Goal: Task Accomplishment & Management: Complete application form

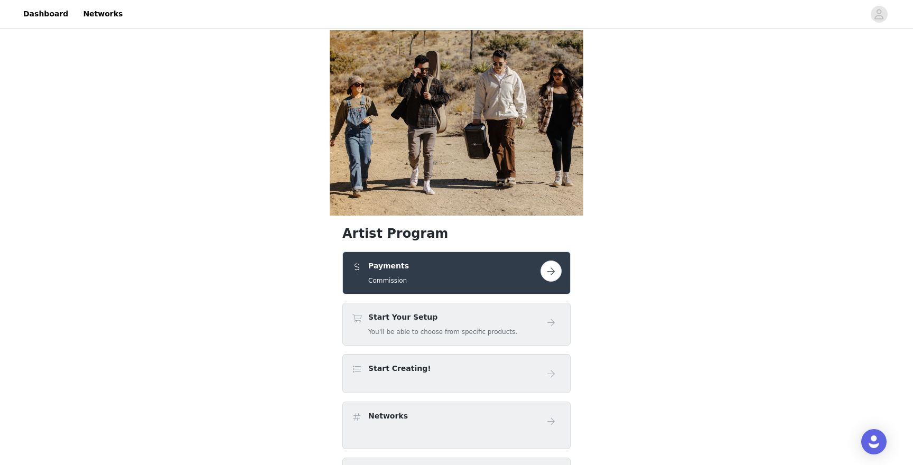
scroll to position [1, 0]
click at [549, 260] on button "button" at bounding box center [550, 270] width 21 height 21
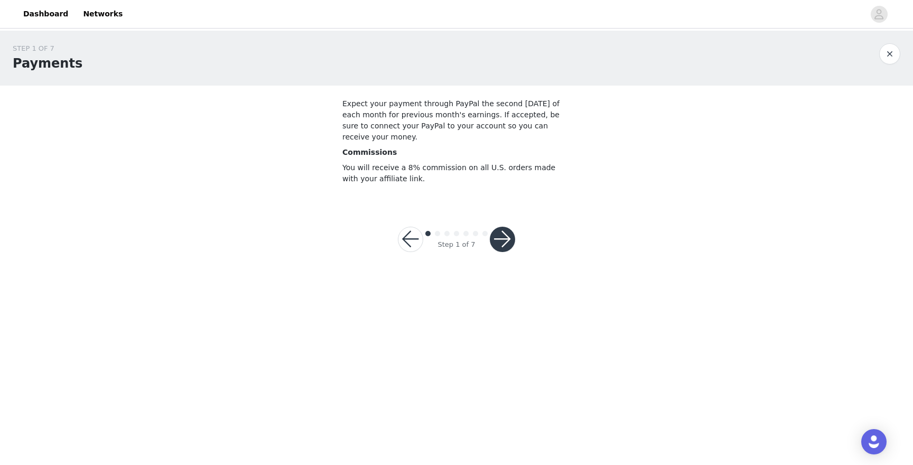
click at [506, 235] on button "button" at bounding box center [502, 239] width 25 height 25
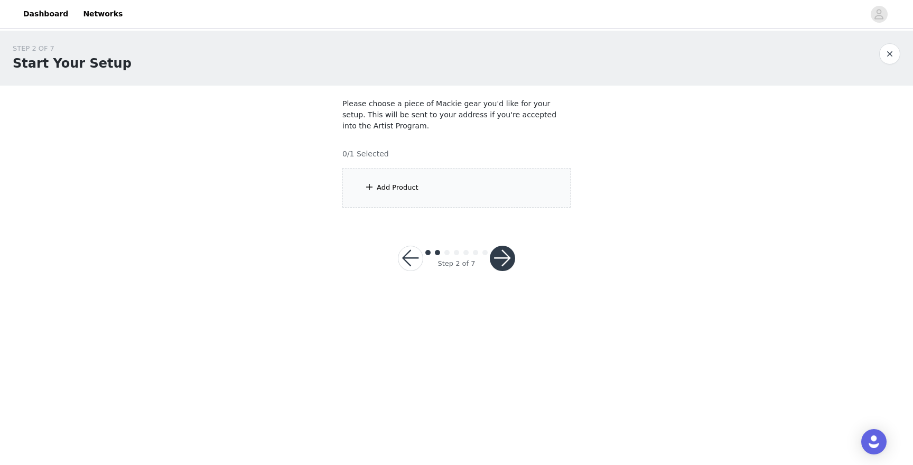
click at [510, 259] on button "button" at bounding box center [502, 258] width 25 height 25
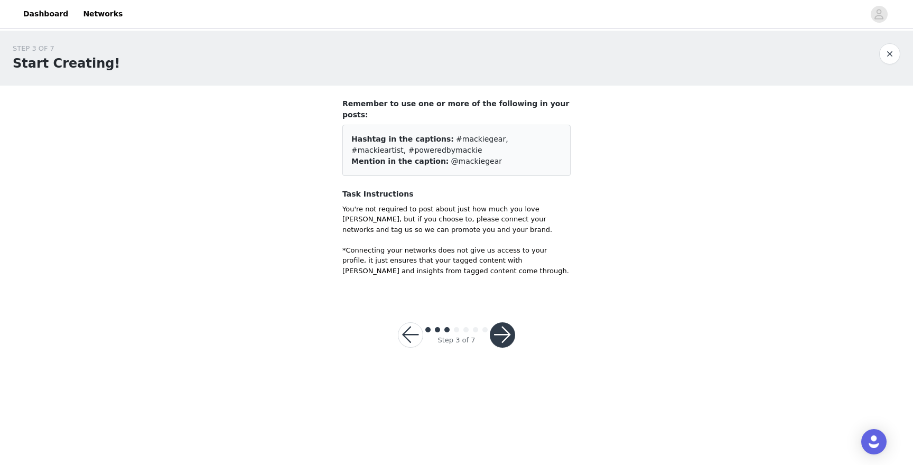
click at [413, 323] on button "button" at bounding box center [410, 334] width 25 height 25
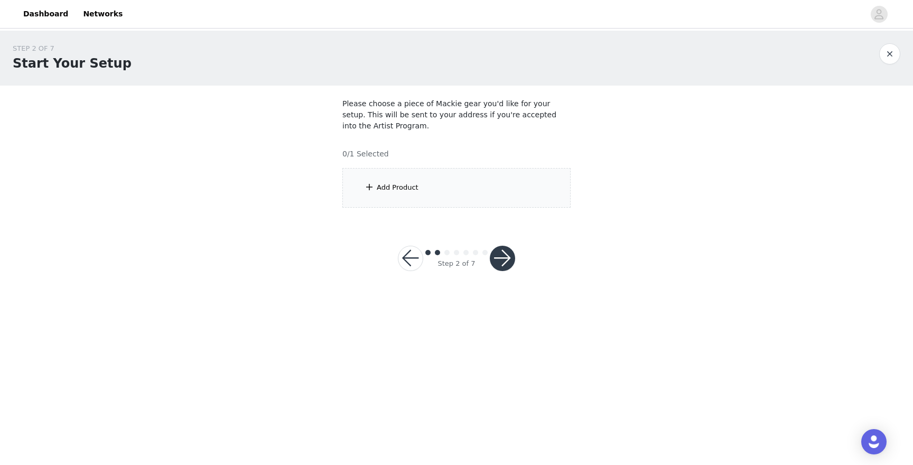
click at [388, 188] on div "Add Product" at bounding box center [398, 187] width 42 height 11
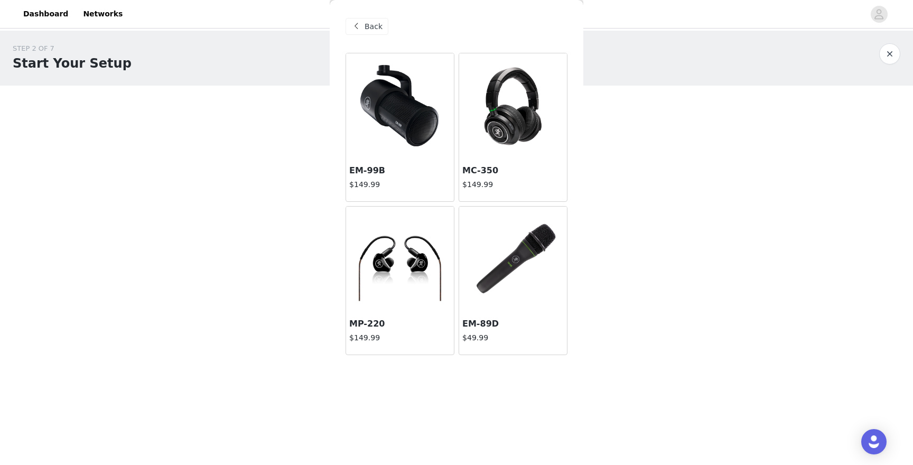
click at [495, 273] on img at bounding box center [513, 259] width 108 height 87
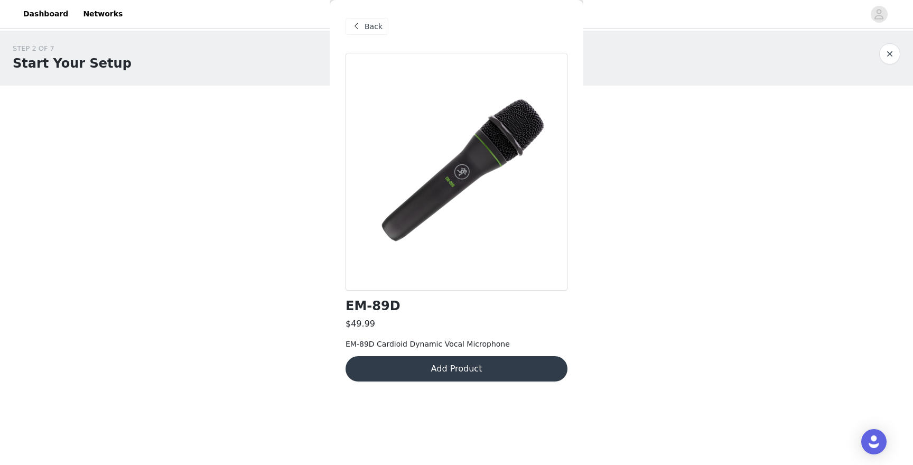
click at [370, 24] on span "Back" at bounding box center [373, 26] width 18 height 11
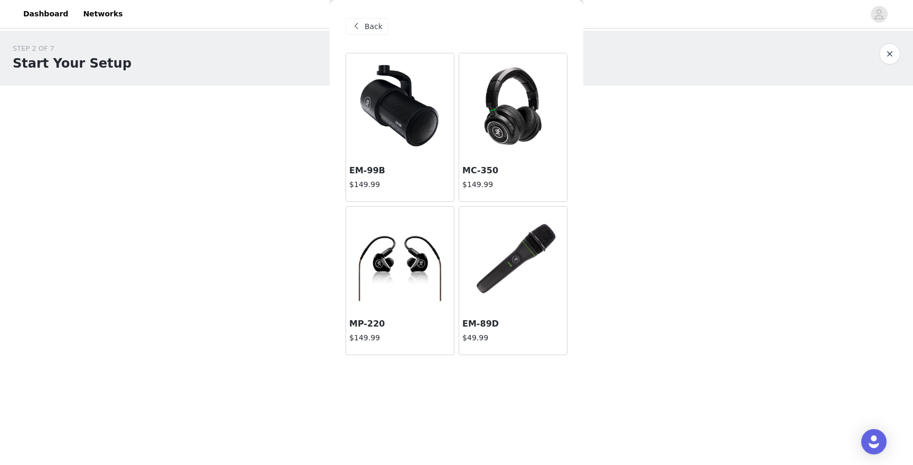
click at [367, 25] on span "Back" at bounding box center [373, 26] width 18 height 11
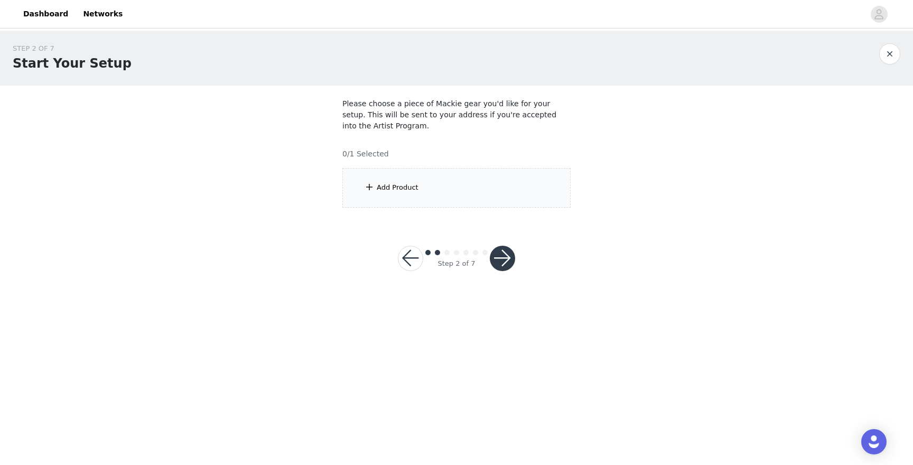
click at [404, 191] on div "Add Product" at bounding box center [398, 187] width 42 height 11
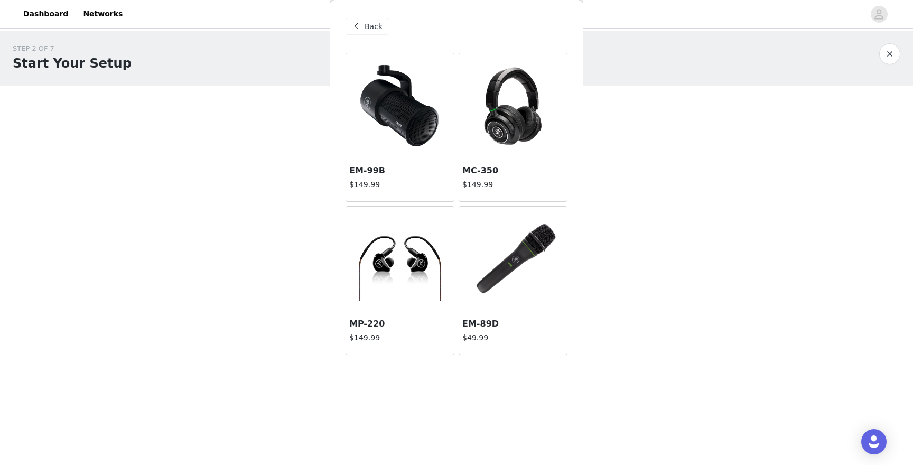
click at [502, 122] on div at bounding box center [513, 106] width 108 height 106
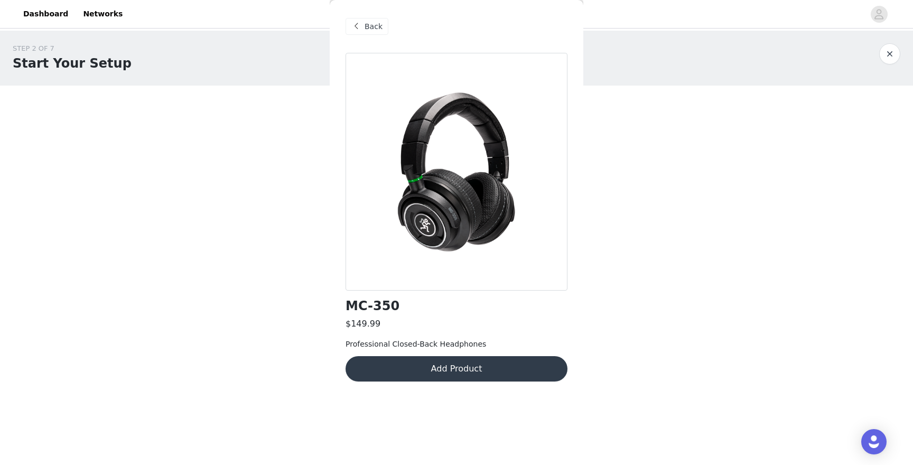
click at [483, 367] on button "Add Product" at bounding box center [456, 368] width 222 height 25
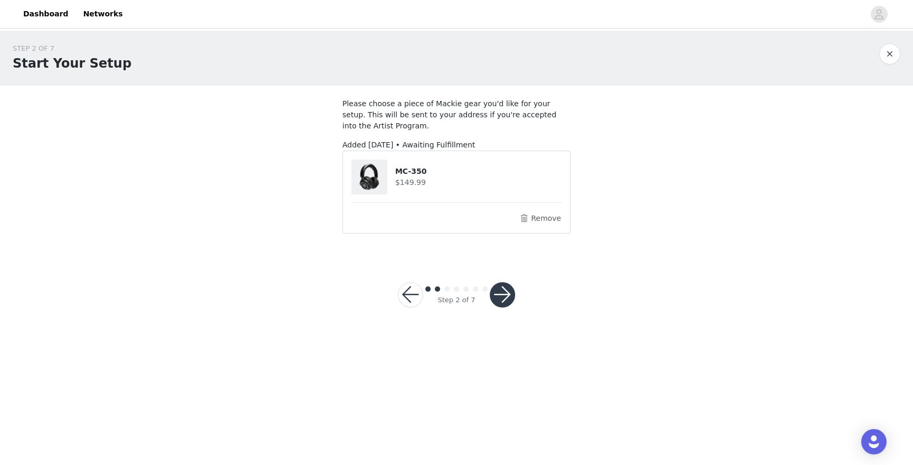
click at [504, 297] on button "button" at bounding box center [502, 294] width 25 height 25
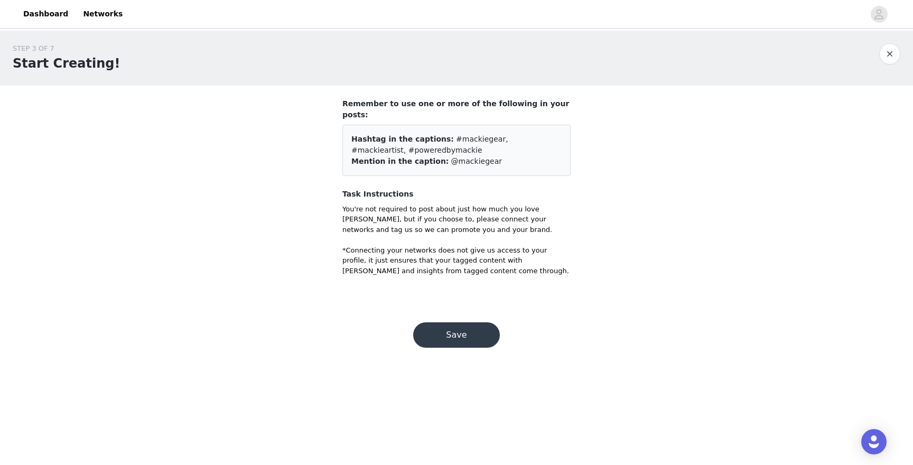
click at [458, 325] on button "Save" at bounding box center [456, 334] width 87 height 25
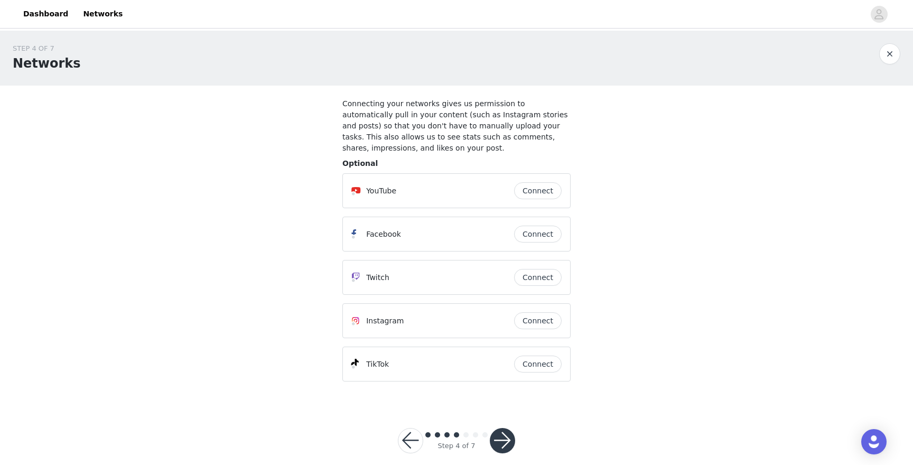
click at [549, 191] on button "Connect" at bounding box center [538, 190] width 48 height 17
click at [540, 187] on button "Connect" at bounding box center [538, 190] width 48 height 17
click at [540, 233] on button "Connect" at bounding box center [538, 234] width 48 height 17
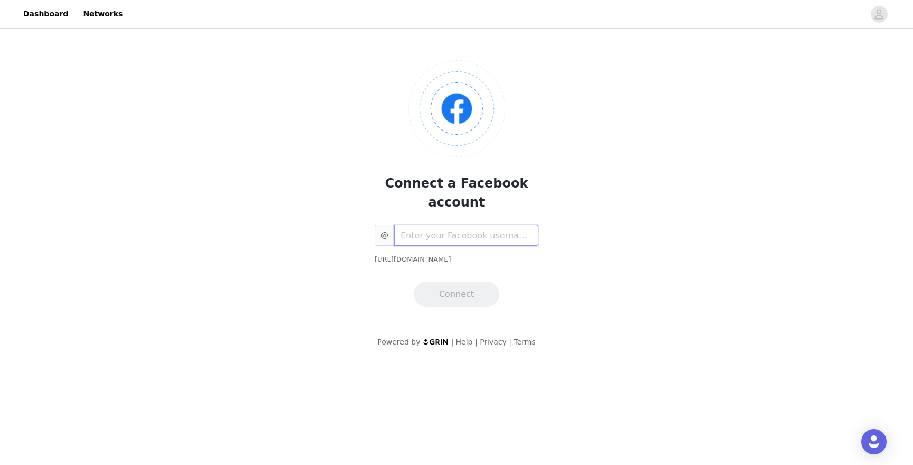
click at [488, 224] on input "text" at bounding box center [466, 234] width 144 height 21
type input "m"
type input "GarryMaxwell"
click at [446, 282] on button "Connect" at bounding box center [457, 294] width 86 height 25
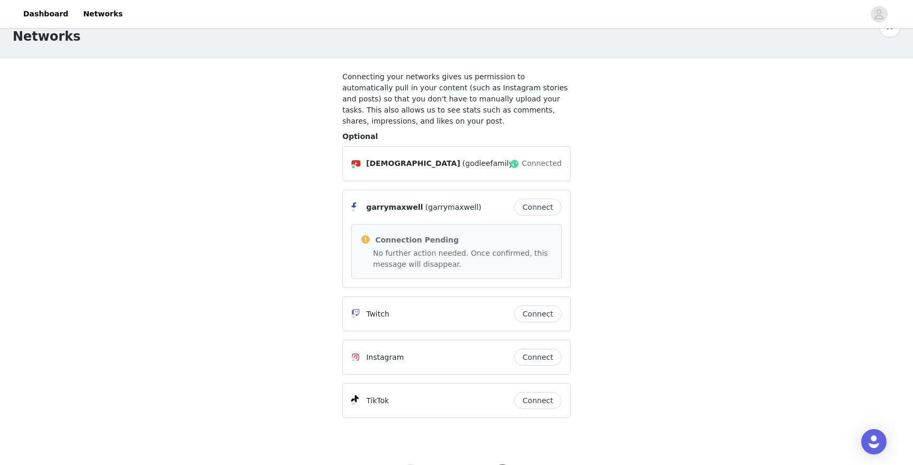
scroll to position [32, 0]
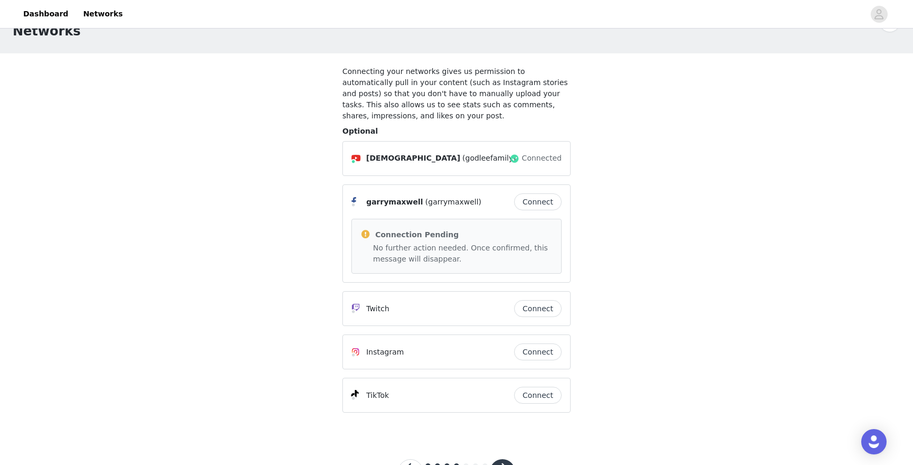
click at [543, 351] on button "Connect" at bounding box center [538, 351] width 48 height 17
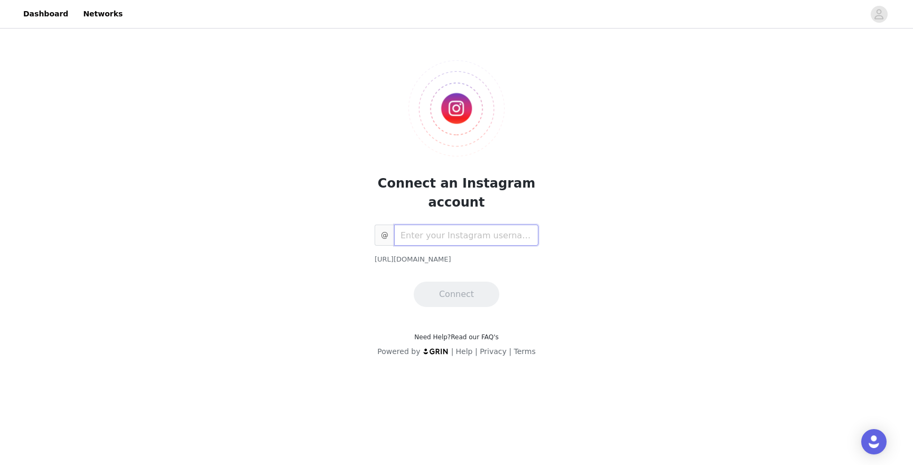
click at [435, 239] on input "text" at bounding box center [466, 234] width 144 height 21
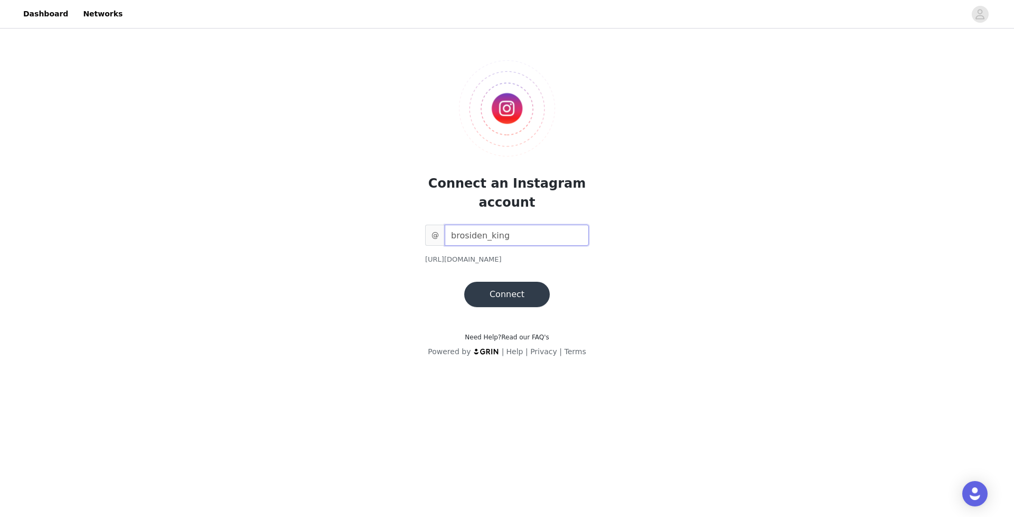
click at [510, 239] on input "brosiden_king" at bounding box center [517, 234] width 144 height 21
type input "brosiden_king_ofda_brocean2.0"
click at [526, 302] on button "Connect" at bounding box center [507, 294] width 86 height 25
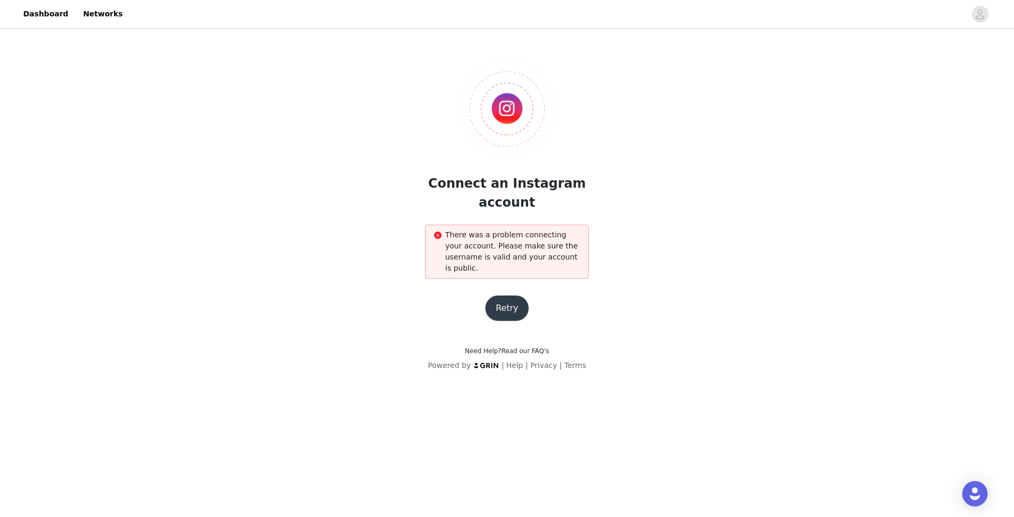
click at [501, 306] on button "Retry" at bounding box center [507, 307] width 44 height 25
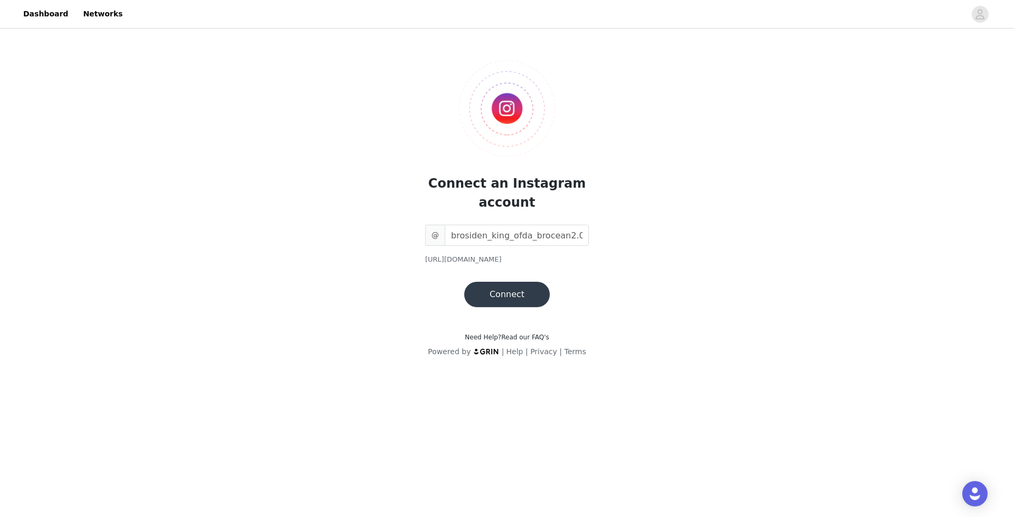
click at [520, 304] on button "Connect" at bounding box center [507, 294] width 86 height 25
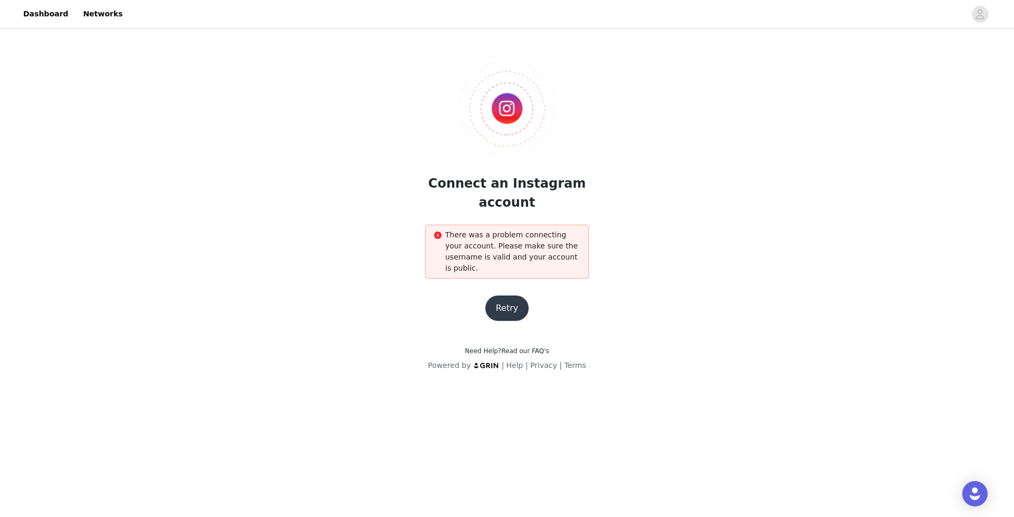
click at [501, 306] on button "Retry" at bounding box center [507, 307] width 44 height 25
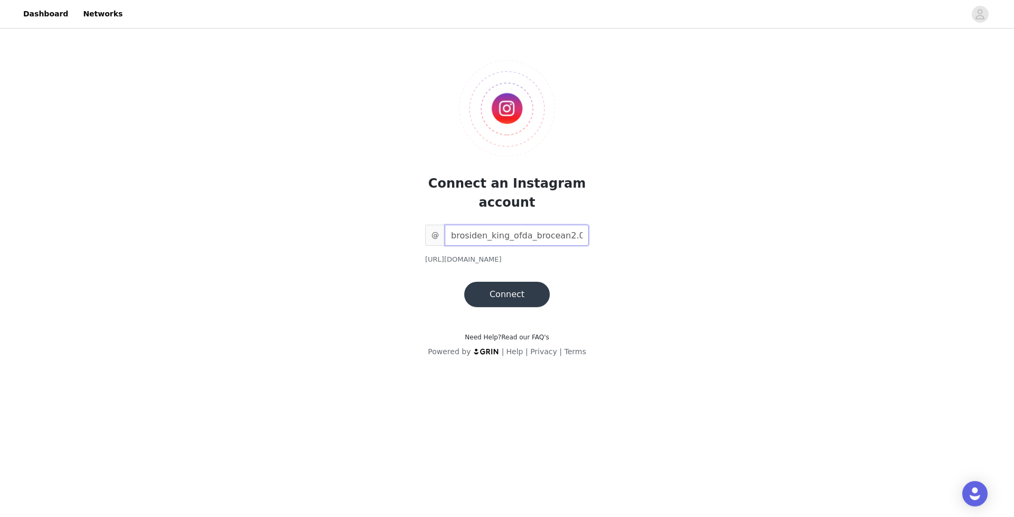
click at [543, 238] on input "brosiden_king_ofda_brocean2.0" at bounding box center [517, 234] width 144 height 21
type input "garrymaxwell"
click at [515, 301] on button "Connect" at bounding box center [507, 294] width 86 height 25
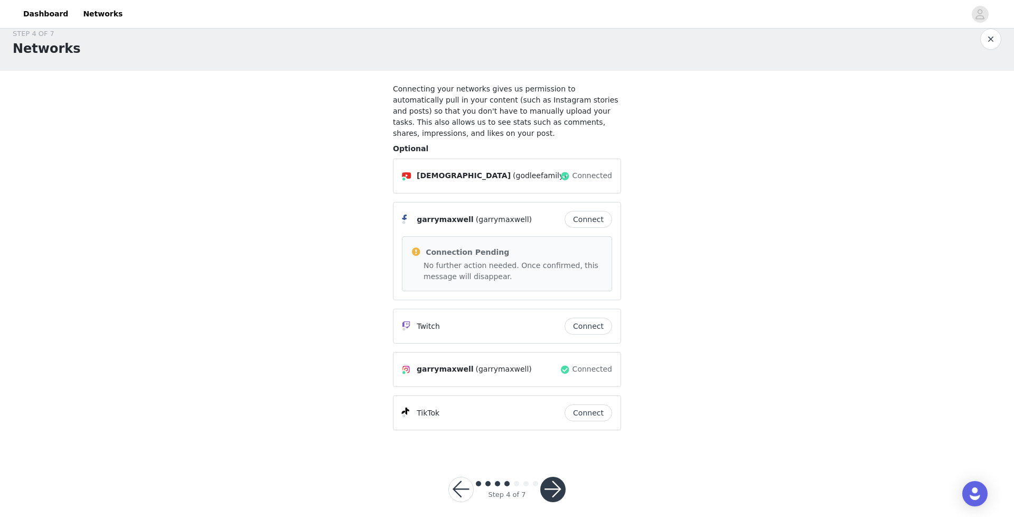
scroll to position [22, 0]
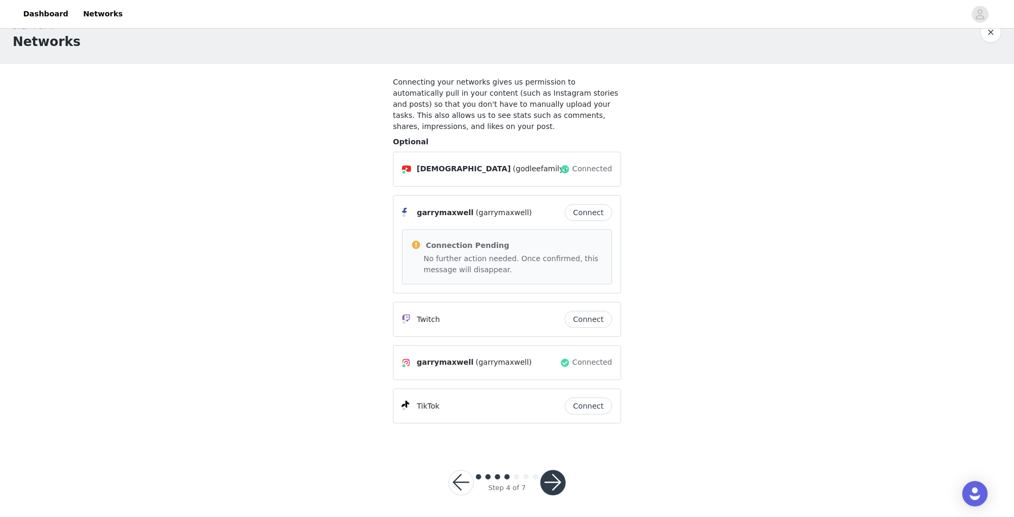
click at [587, 404] on button "Connect" at bounding box center [589, 405] width 48 height 17
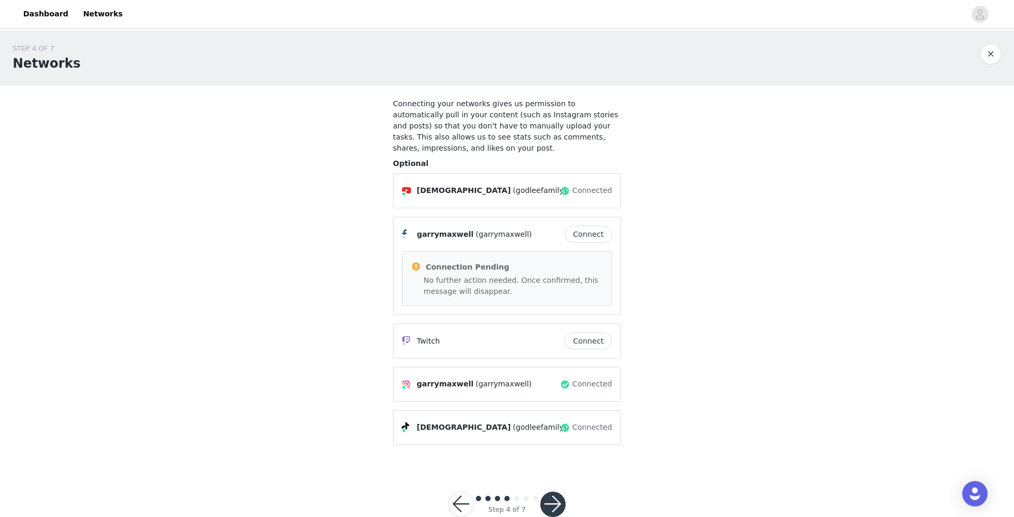
scroll to position [12, 0]
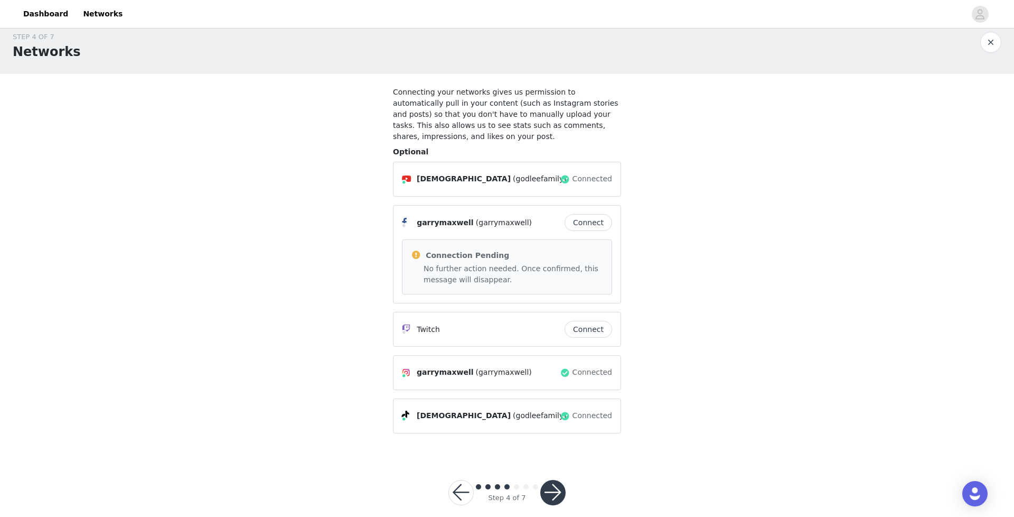
click at [556, 464] on button "button" at bounding box center [552, 492] width 25 height 25
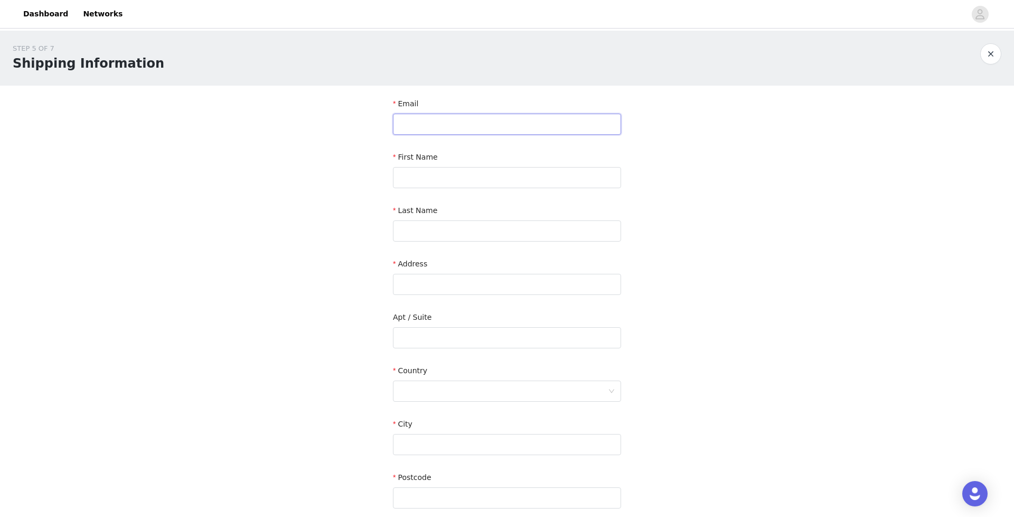
click at [429, 120] on input "text" at bounding box center [507, 124] width 228 height 21
type input "[EMAIL_ADDRESS][DOMAIN_NAME]"
type input "[PERSON_NAME]"
type input "[GEOGRAPHIC_DATA]"
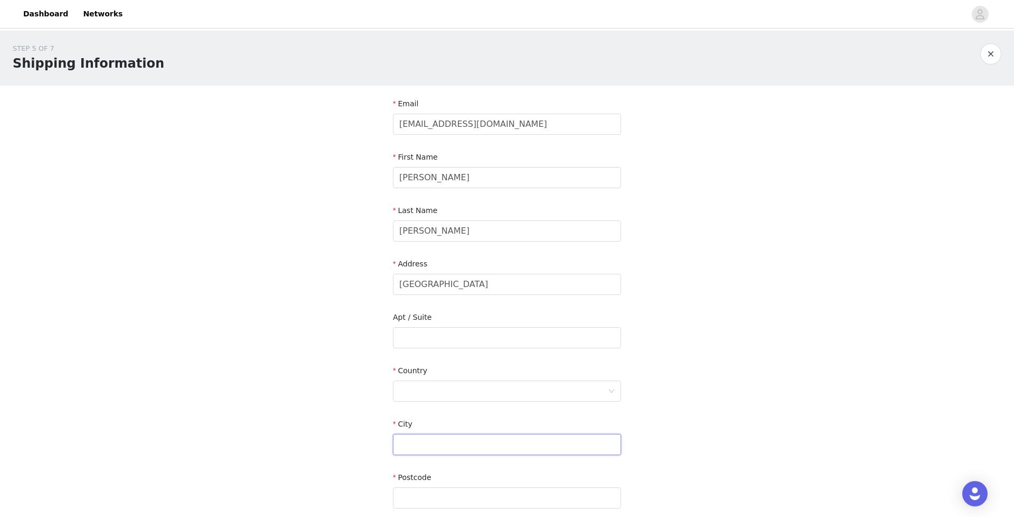
type input "[GEOGRAPHIC_DATA]"
type input "91977"
type input "8505038118"
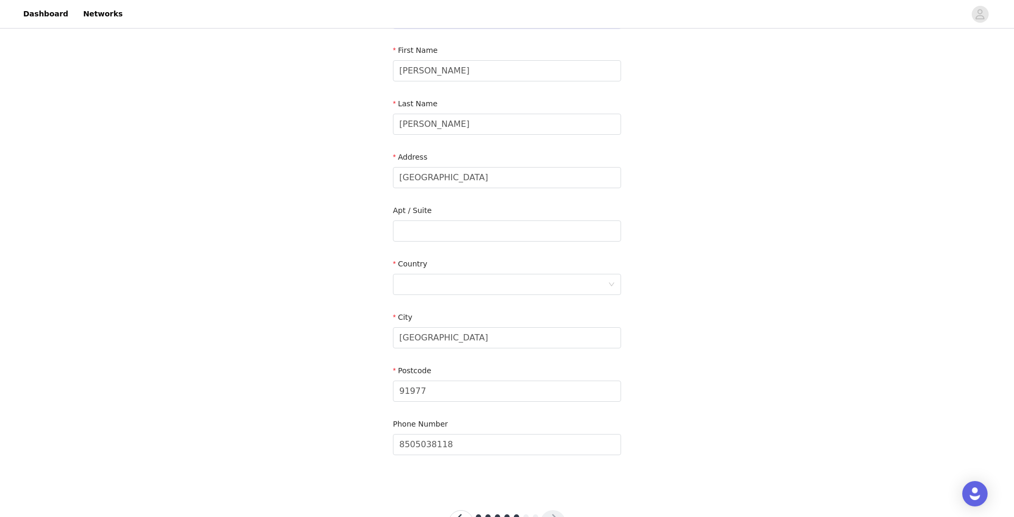
scroll to position [111, 0]
click at [501, 277] on div at bounding box center [503, 280] width 209 height 20
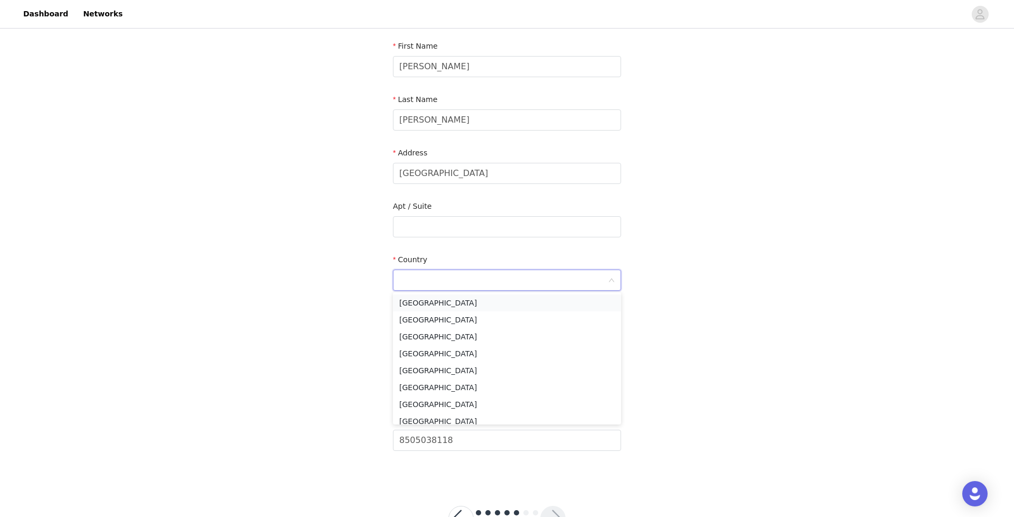
click at [490, 302] on li "[GEOGRAPHIC_DATA]" at bounding box center [507, 302] width 228 height 17
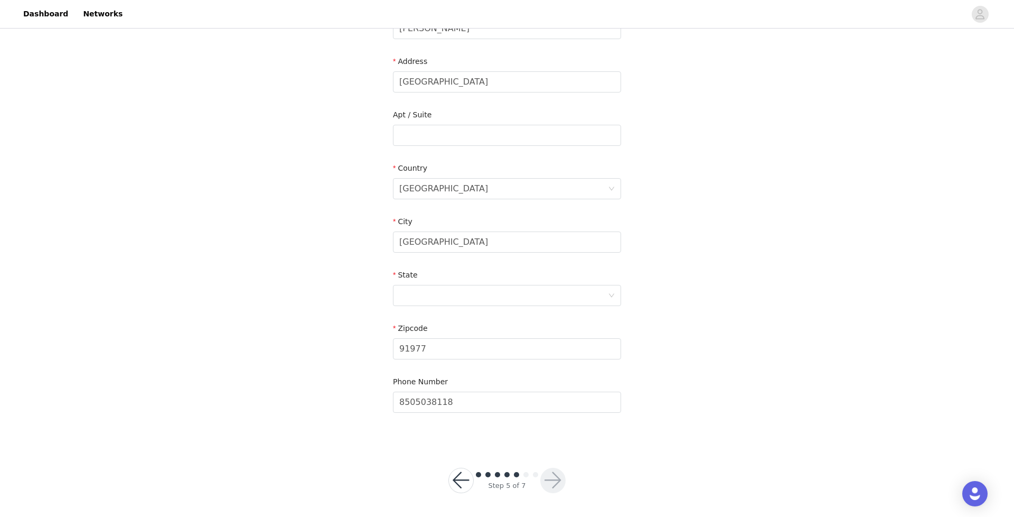
scroll to position [203, 0]
click at [459, 297] on div at bounding box center [503, 294] width 209 height 20
click at [433, 338] on li "[US_STATE]" at bounding box center [507, 335] width 228 height 17
click at [555, 464] on button "button" at bounding box center [552, 478] width 25 height 25
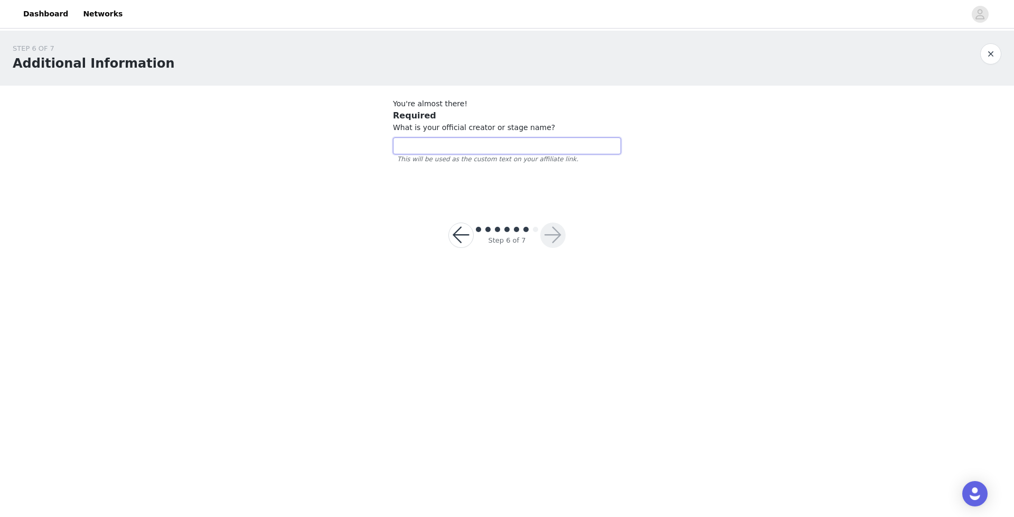
click at [430, 144] on input "text" at bounding box center [507, 145] width 228 height 17
type input "Brosiden King [PERSON_NAME]"
click at [558, 238] on button "button" at bounding box center [552, 234] width 25 height 25
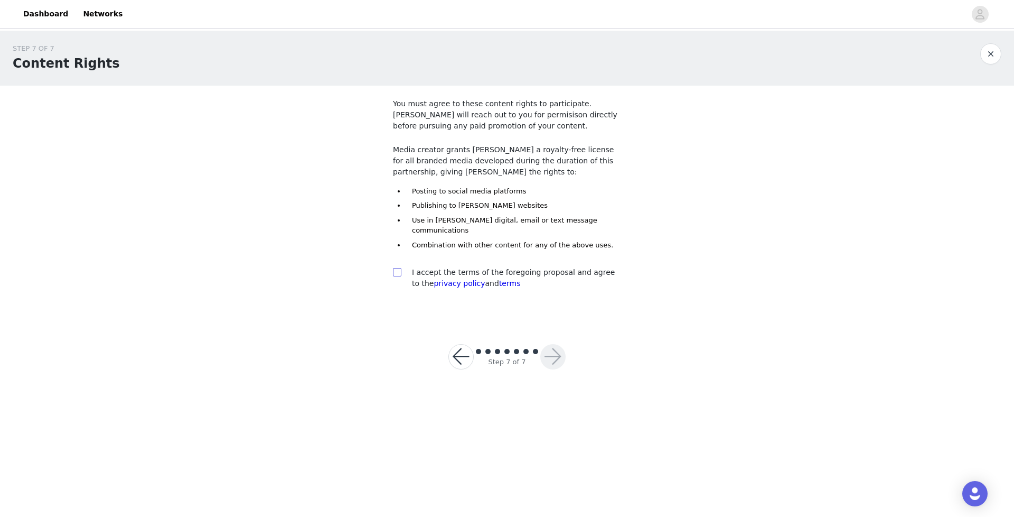
click at [398, 268] on input "checkbox" at bounding box center [396, 271] width 7 height 7
checkbox input "true"
click at [563, 344] on button "button" at bounding box center [552, 356] width 25 height 25
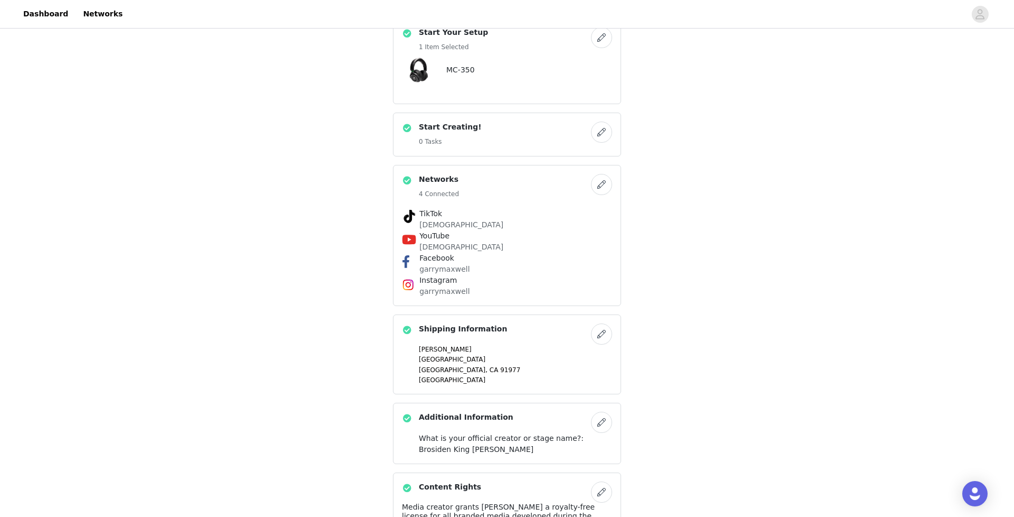
scroll to position [305, 0]
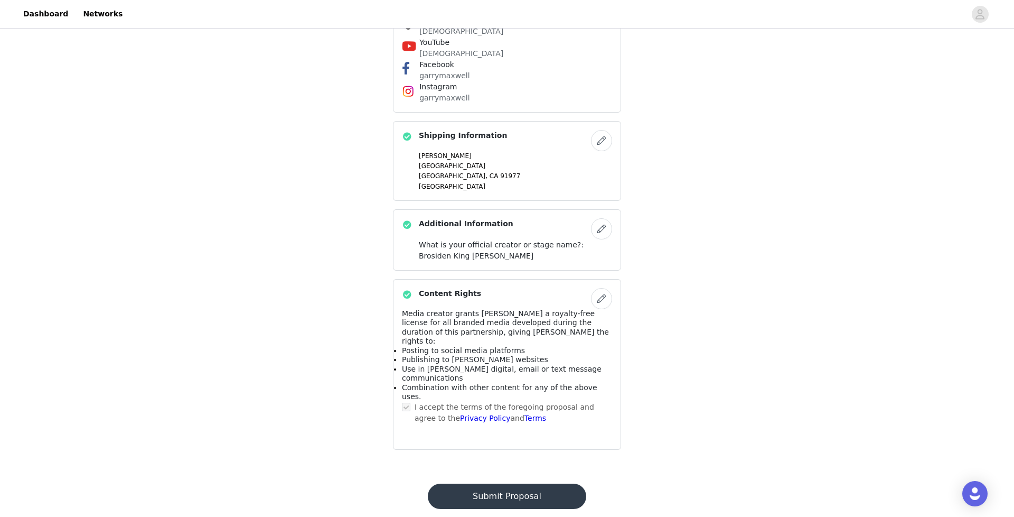
scroll to position [0, 0]
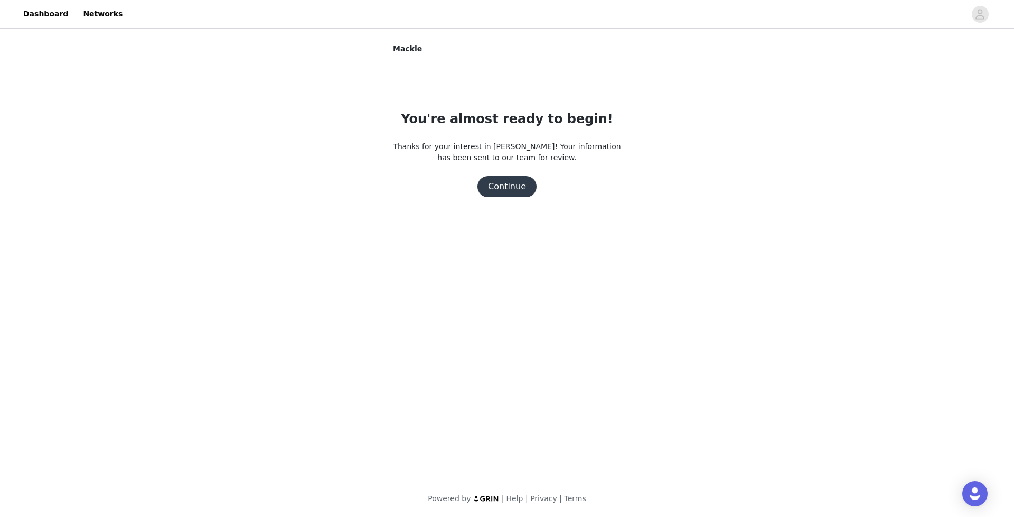
click at [516, 186] on button "Continue" at bounding box center [506, 186] width 59 height 21
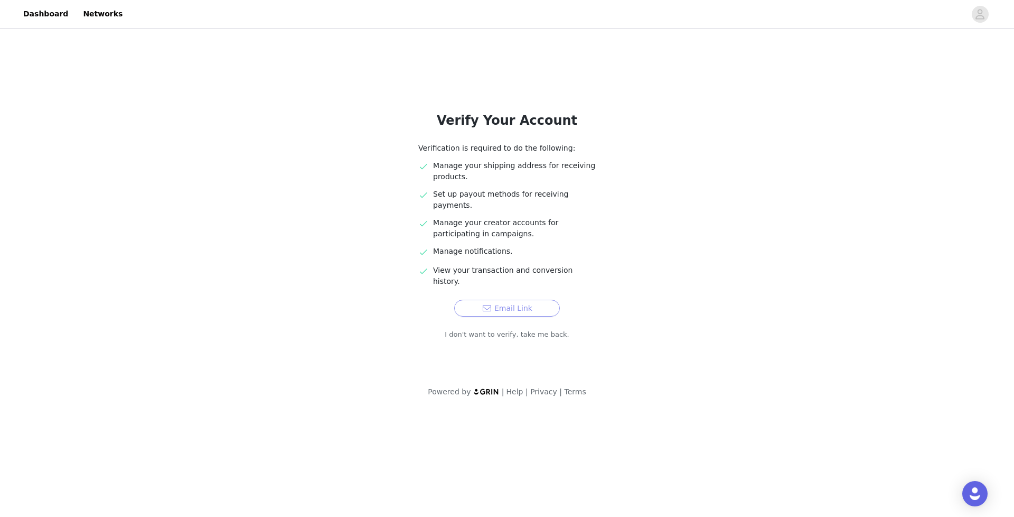
click at [515, 299] on button "Email Link" at bounding box center [507, 307] width 106 height 17
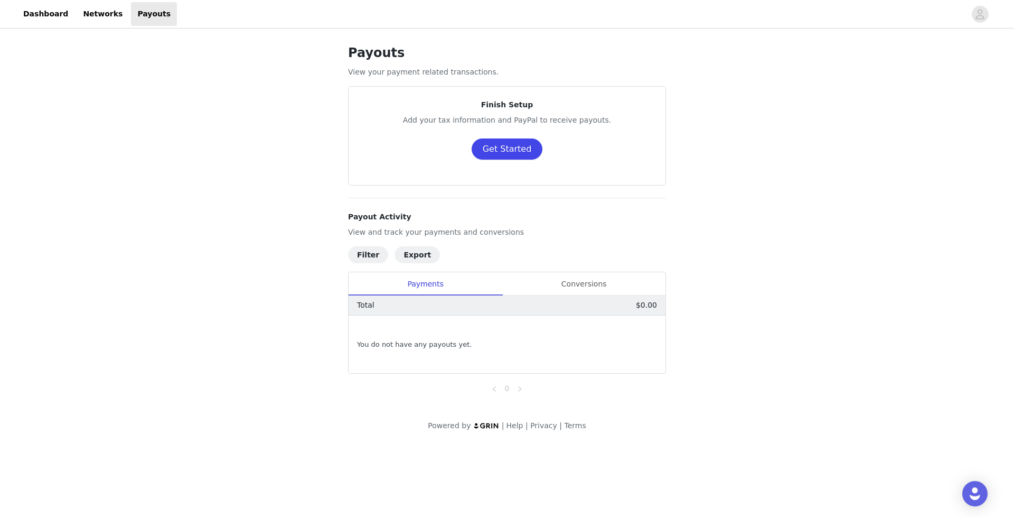
click at [503, 147] on button "Get Started" at bounding box center [507, 148] width 71 height 21
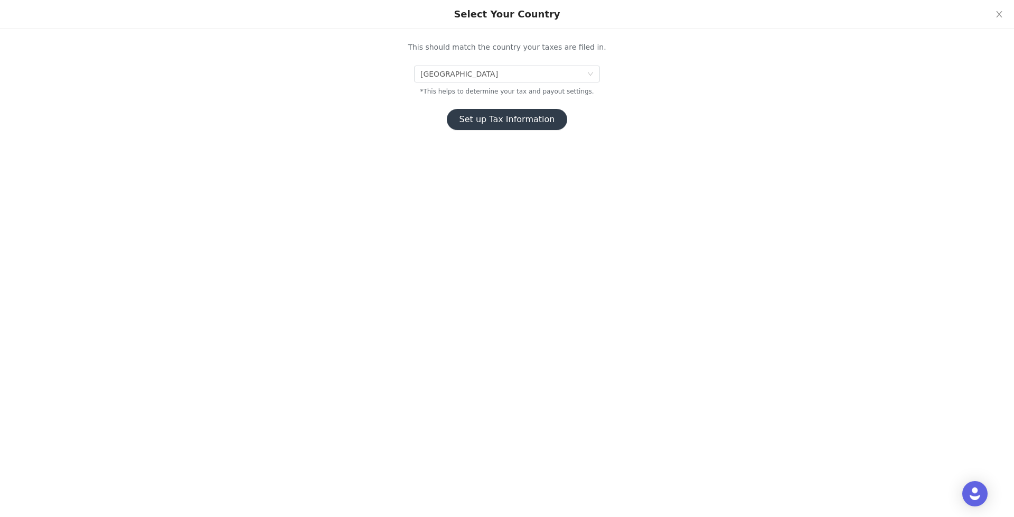
click at [518, 123] on button "Set up Tax Information" at bounding box center [507, 119] width 121 height 21
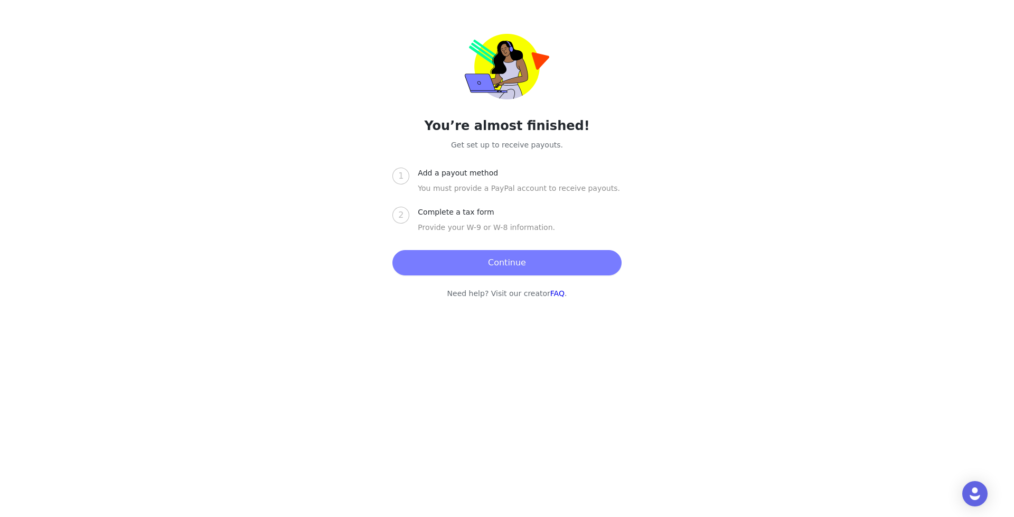
click at [478, 257] on button "Continue" at bounding box center [506, 262] width 229 height 25
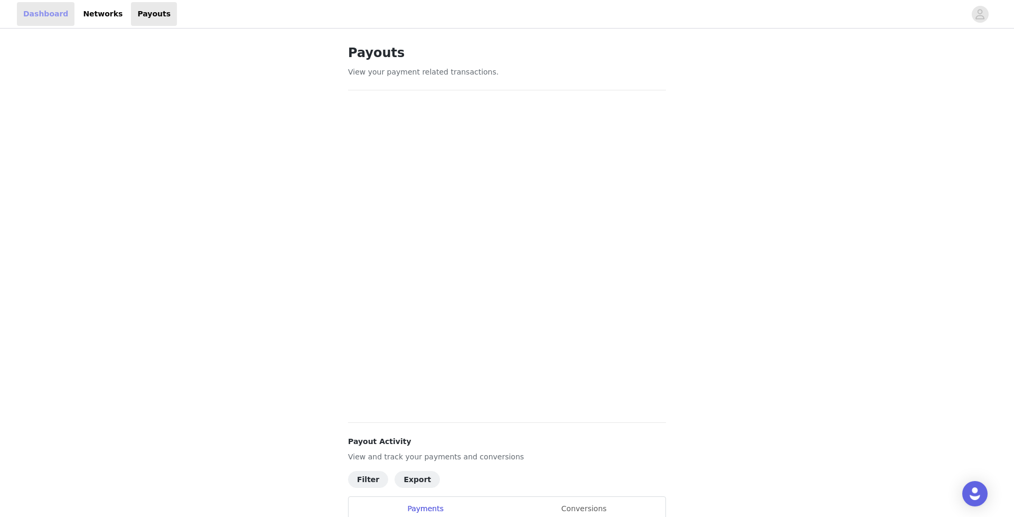
click at [47, 20] on link "Dashboard" at bounding box center [46, 14] width 58 height 24
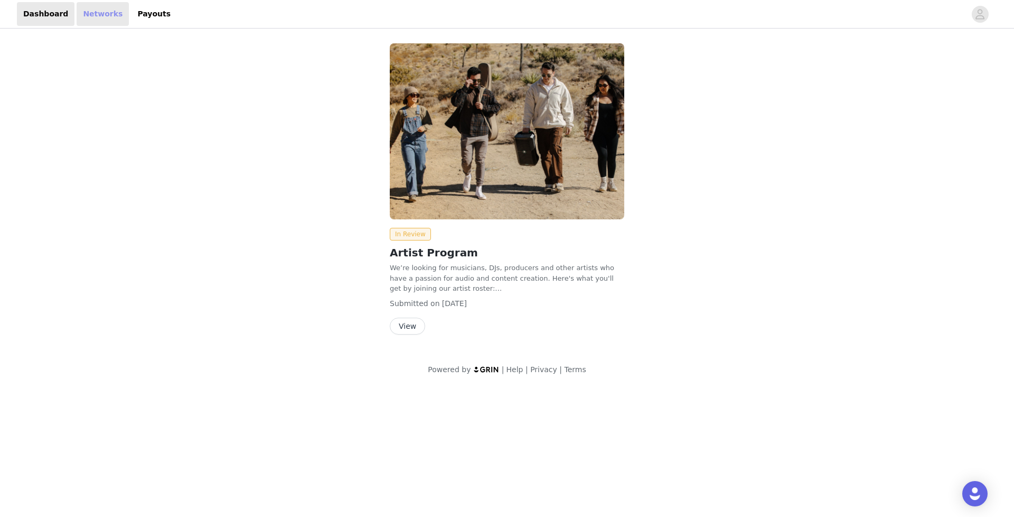
click at [96, 14] on link "Networks" at bounding box center [103, 14] width 52 height 24
